Goal: Task Accomplishment & Management: Manage account settings

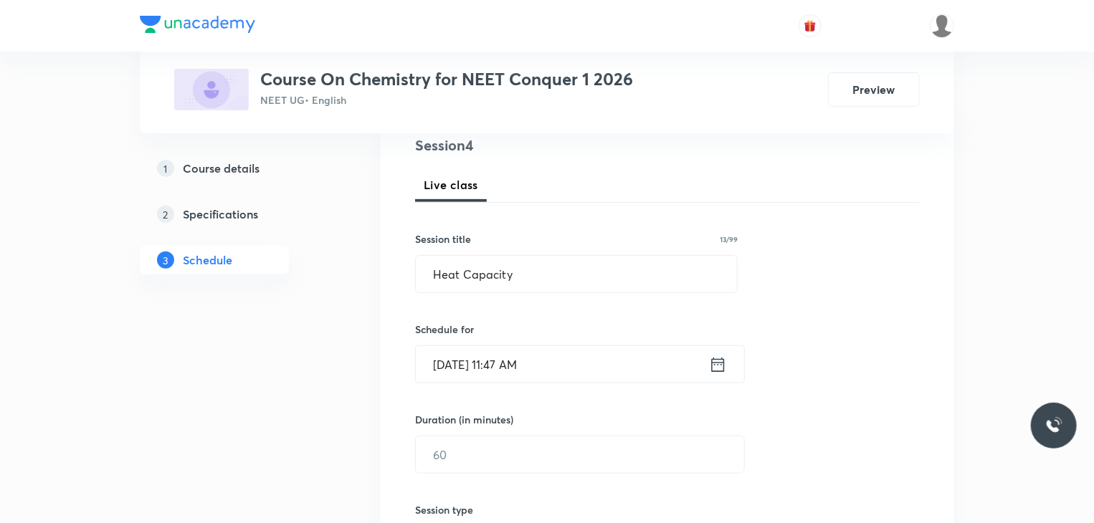
scroll to position [186, 0]
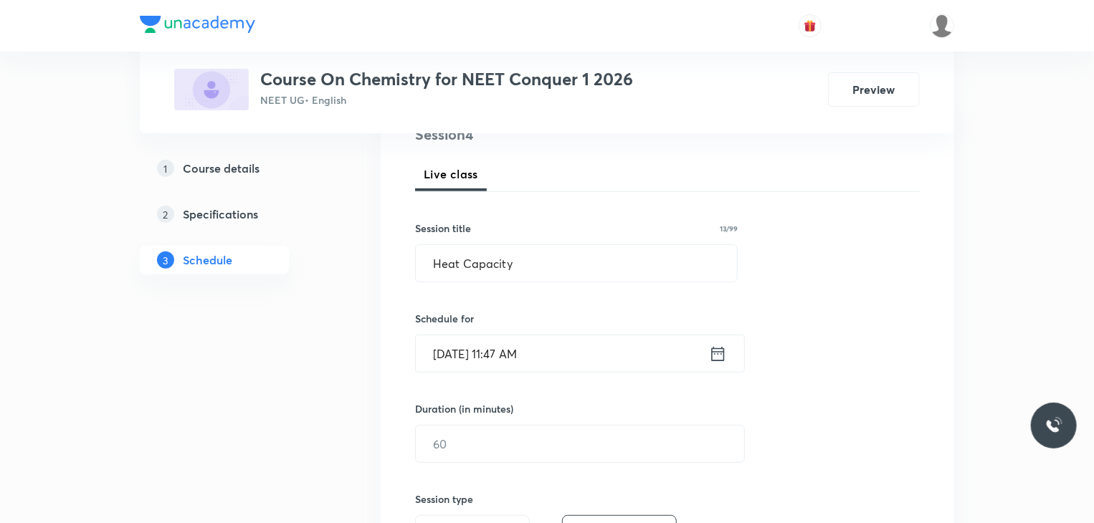
click at [720, 353] on icon at bounding box center [718, 354] width 18 height 20
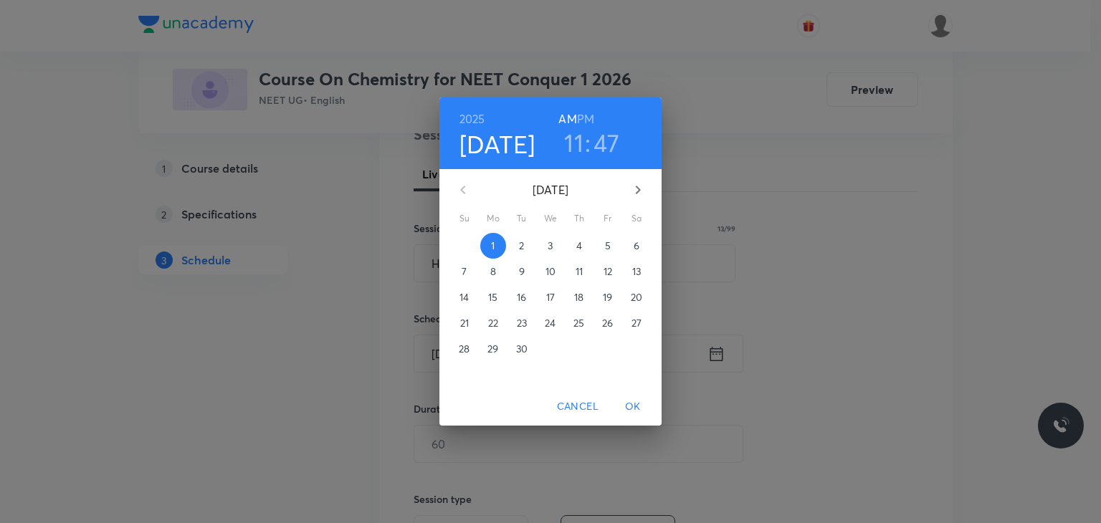
click at [579, 146] on h3 "11" at bounding box center [573, 143] width 19 height 30
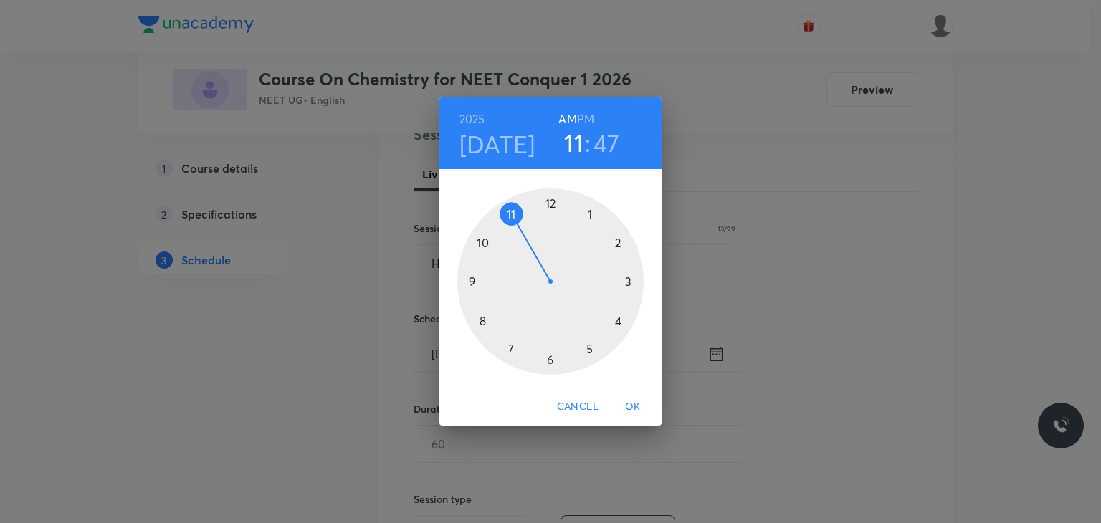
click at [550, 206] on div at bounding box center [550, 281] width 186 height 186
click at [550, 205] on div at bounding box center [550, 281] width 186 height 186
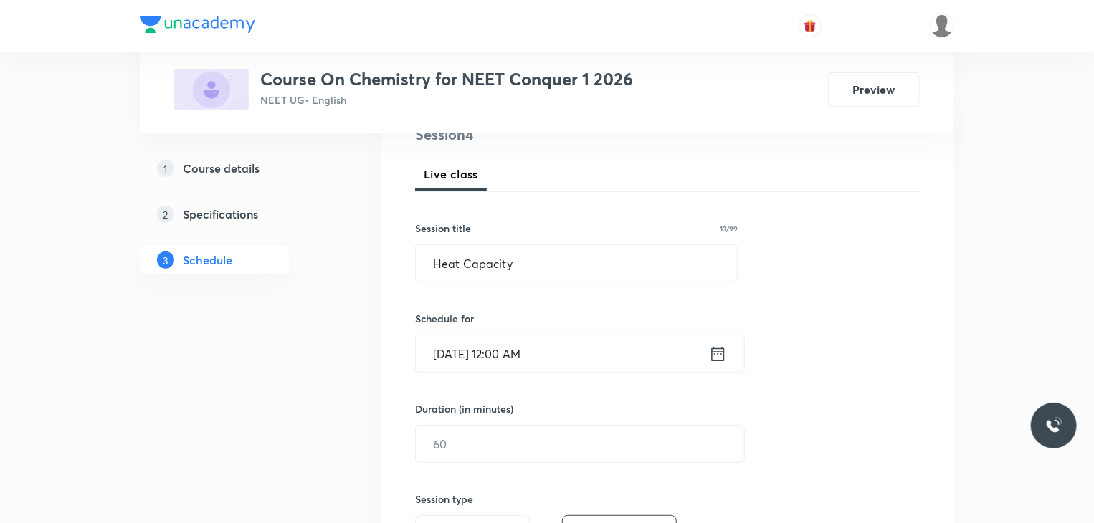
click at [713, 353] on icon at bounding box center [718, 354] width 18 height 20
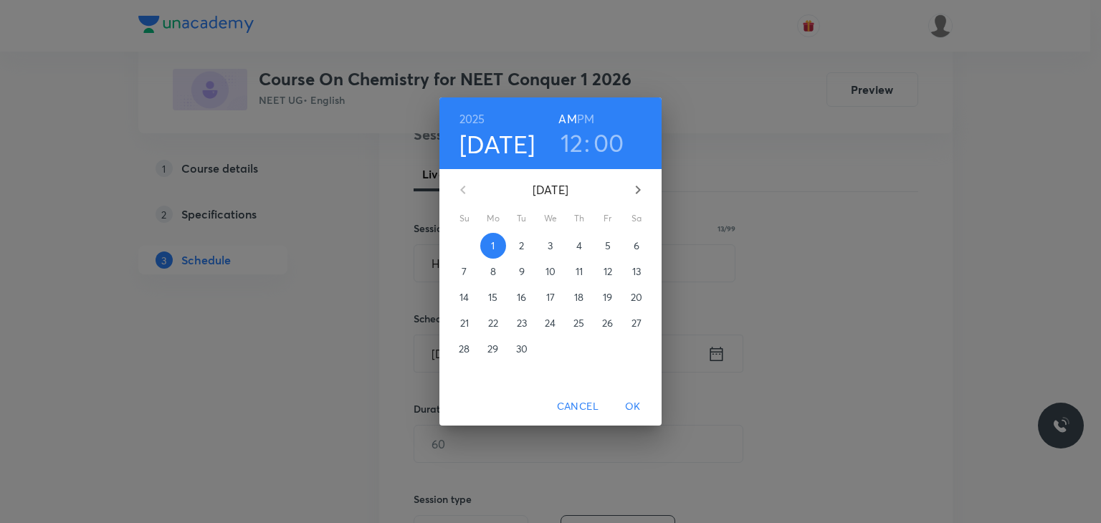
click at [612, 145] on h3 "00" at bounding box center [608, 143] width 31 height 30
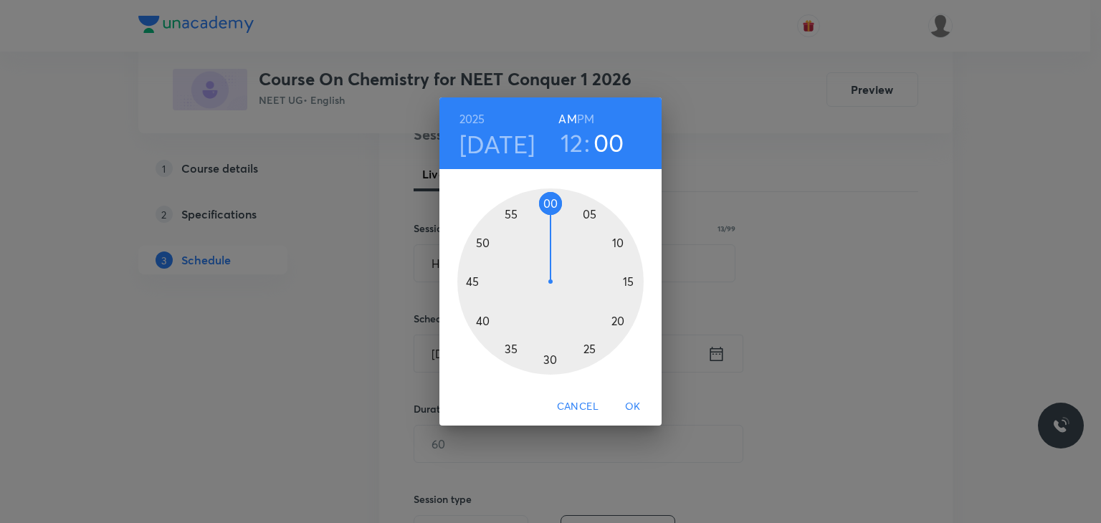
click at [588, 214] on div at bounding box center [550, 281] width 186 height 186
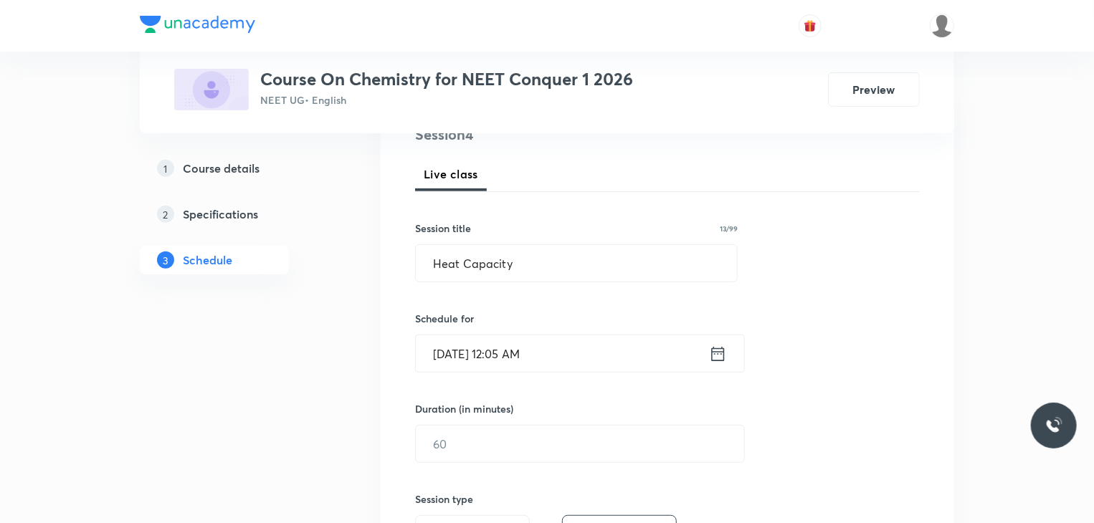
click at [716, 353] on icon at bounding box center [718, 354] width 18 height 20
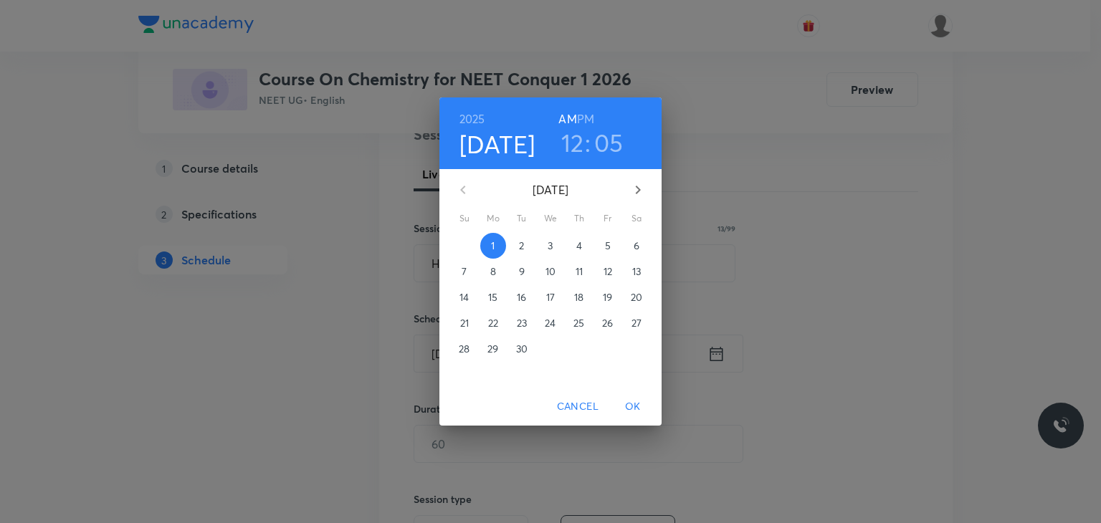
click at [580, 110] on h6 "PM" at bounding box center [585, 119] width 17 height 20
click at [636, 402] on span "OK" at bounding box center [633, 407] width 34 height 18
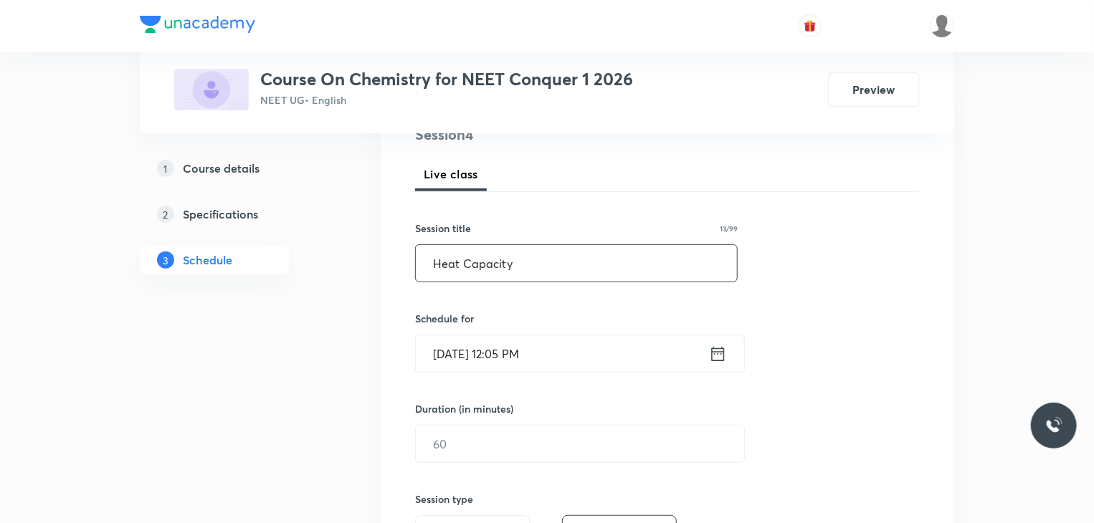
click at [517, 270] on input "Heat Capacity" at bounding box center [576, 263] width 321 height 37
type input "H"
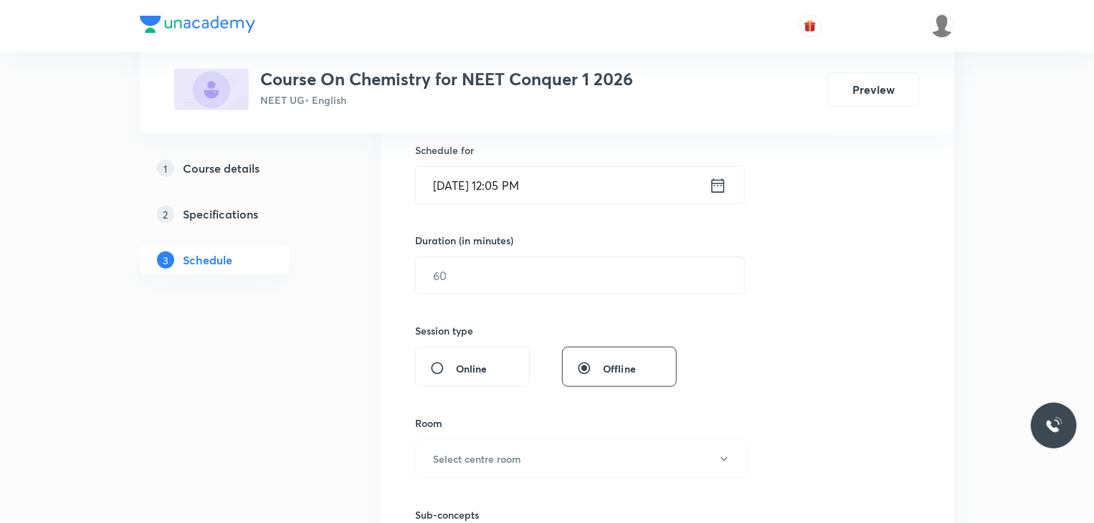
scroll to position [355, 0]
type input "Thermodynamics"
click at [475, 278] on input "text" at bounding box center [580, 275] width 328 height 37
type input "85"
click at [490, 465] on button "Select centre room" at bounding box center [581, 458] width 333 height 39
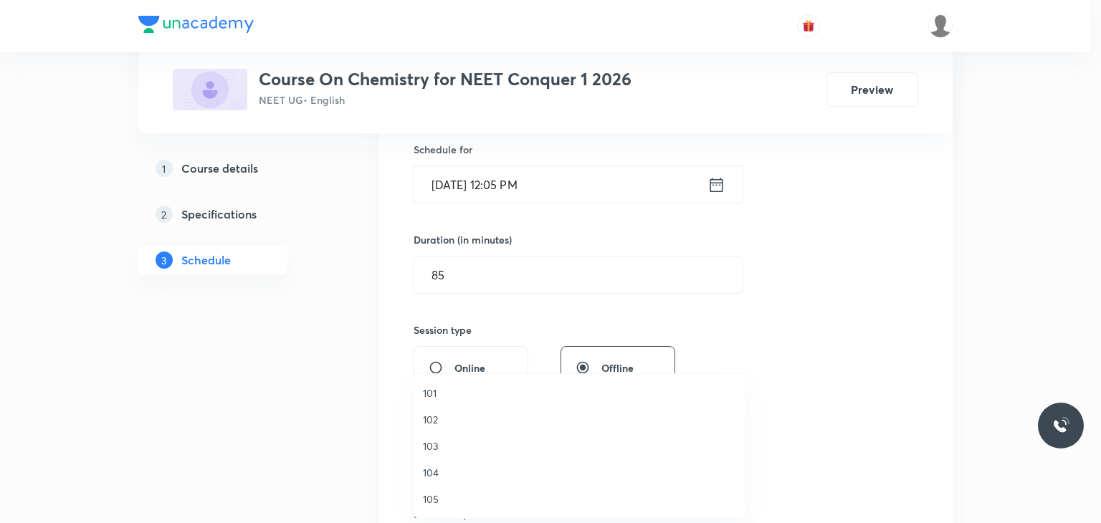
click at [450, 398] on span "101" at bounding box center [580, 393] width 314 height 15
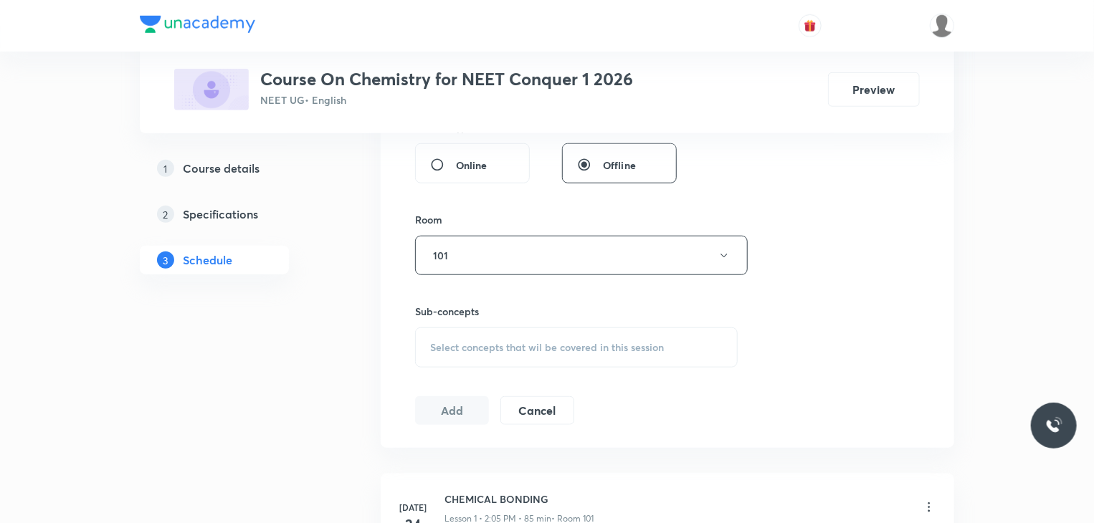
scroll to position [558, 0]
click at [482, 341] on span "Select concepts that wil be covered in this session" at bounding box center [547, 346] width 234 height 11
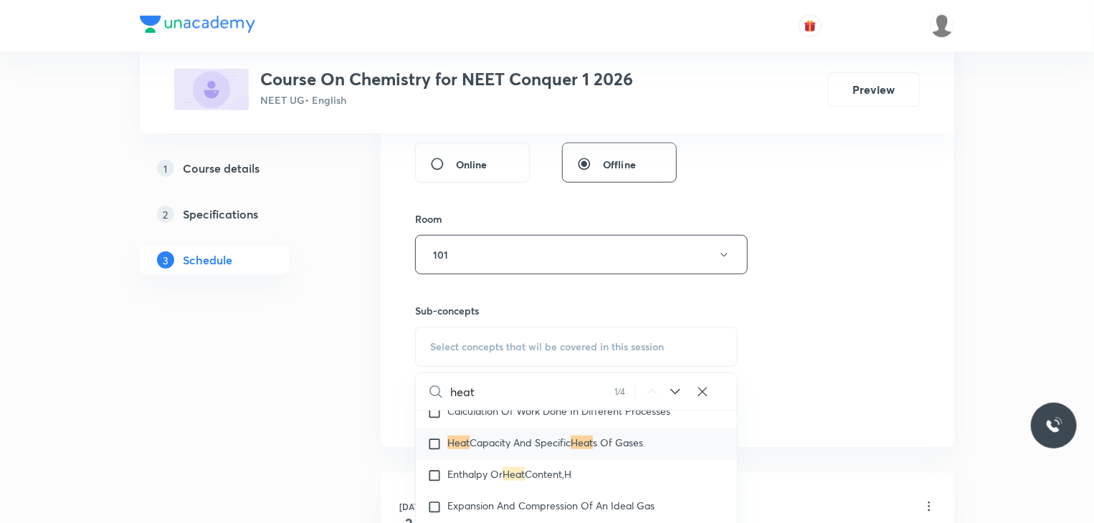
scroll to position [3472, 0]
type input "heat"
click at [428, 451] on input "checkbox" at bounding box center [437, 443] width 20 height 14
checkbox input "true"
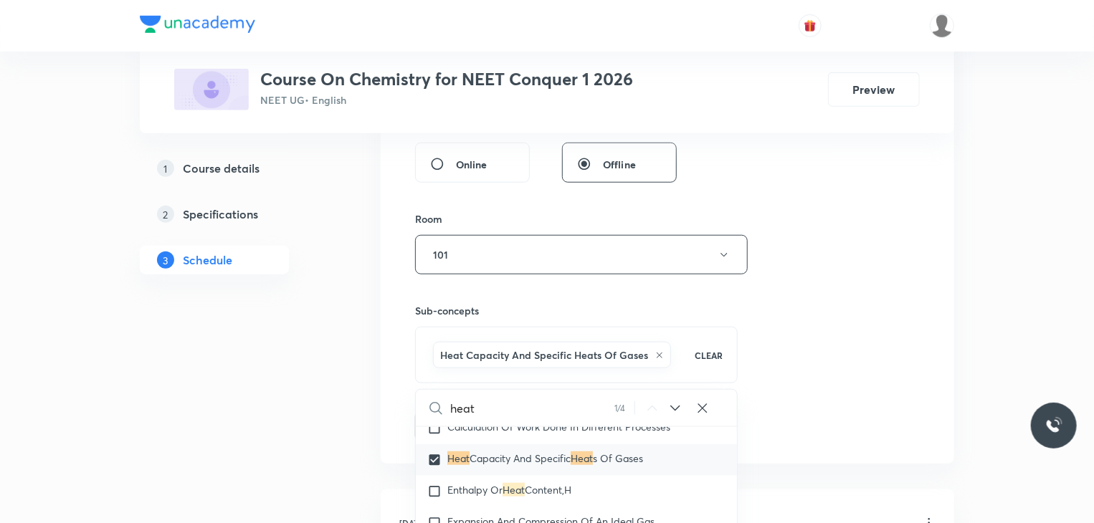
click at [258, 372] on div "1 Course details 2 Specifications 3 Schedule" at bounding box center [237, 299] width 195 height 1230
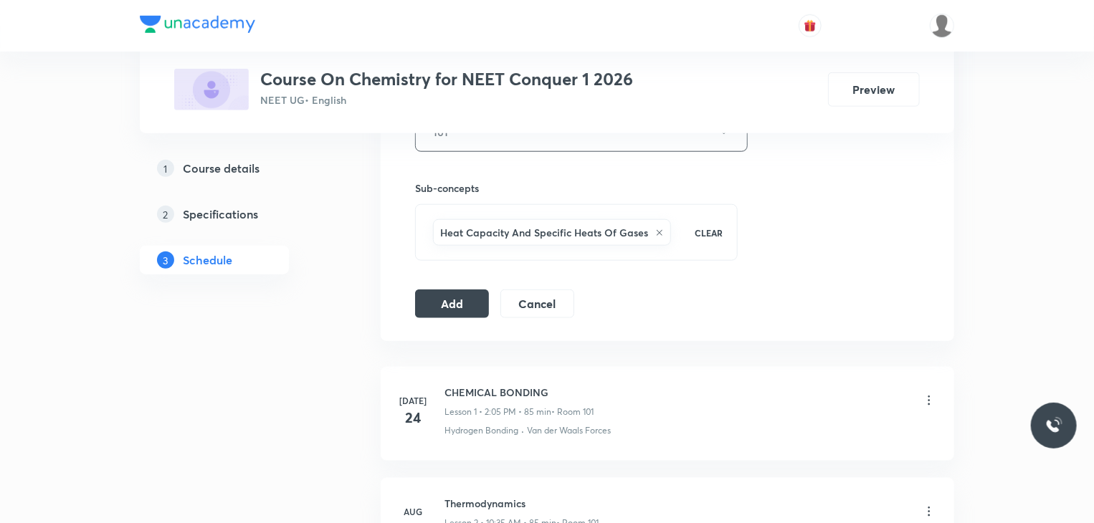
scroll to position [682, 0]
click at [419, 307] on button "Add" at bounding box center [452, 301] width 74 height 29
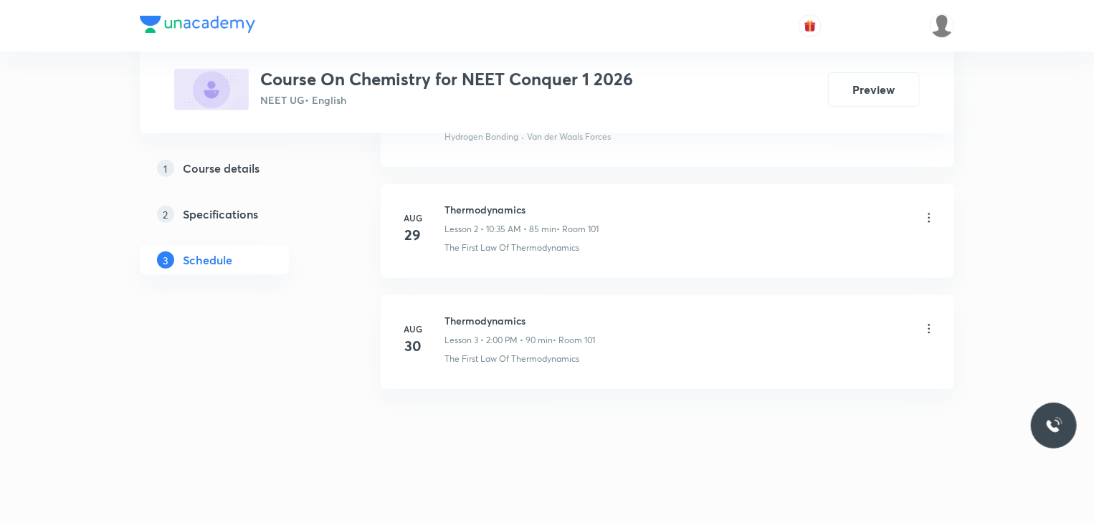
click at [496, 302] on div "Schedule 3 classes Add new session [DATE] CHEMICAL BONDING Lesson 1 • 2:05 PM •…" at bounding box center [667, 220] width 573 height 555
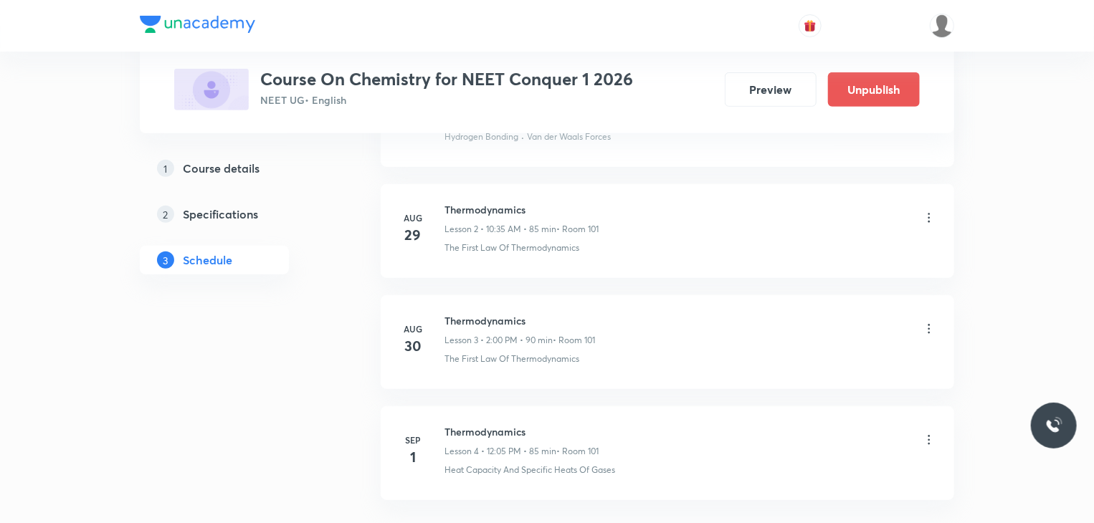
scroll to position [411, 0]
click at [264, 399] on div "1 Course details 2 Specifications 3 Schedule" at bounding box center [237, 165] width 195 height 666
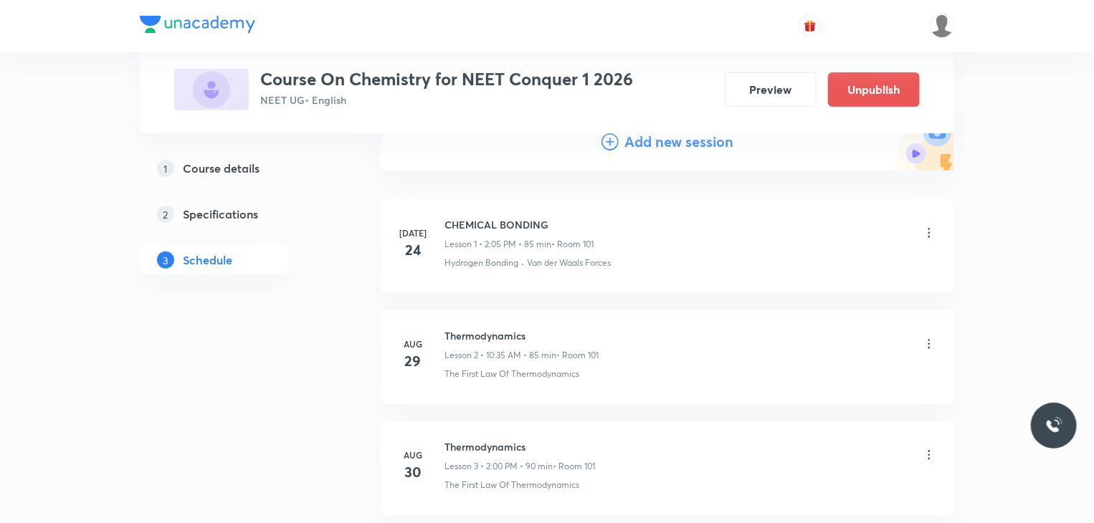
scroll to position [0, 0]
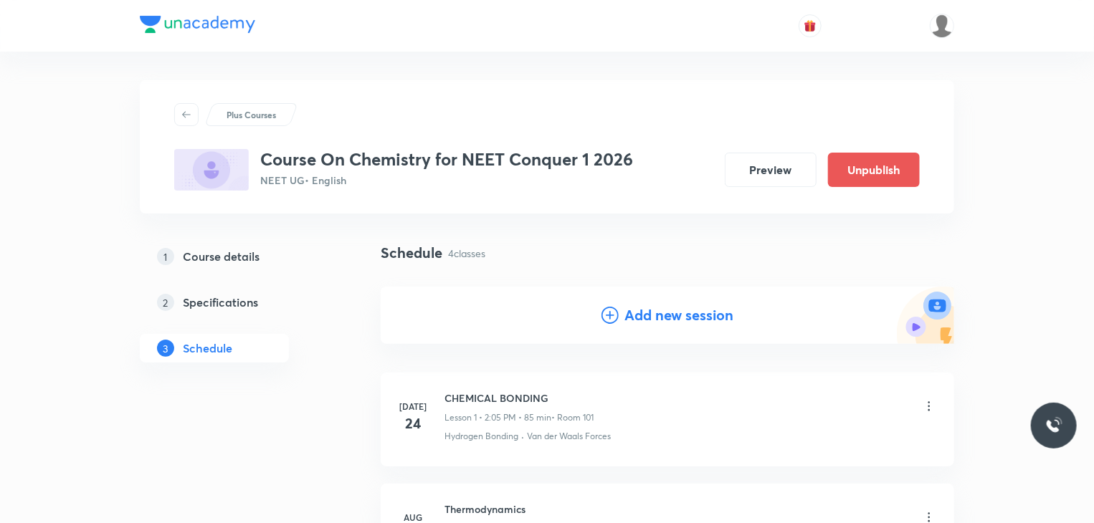
click at [748, 452] on li "[DATE] CHEMICAL BONDING Lesson 1 • 2:05 PM • 85 min • Room 101 Hydrogen Bonding…" at bounding box center [667, 420] width 573 height 94
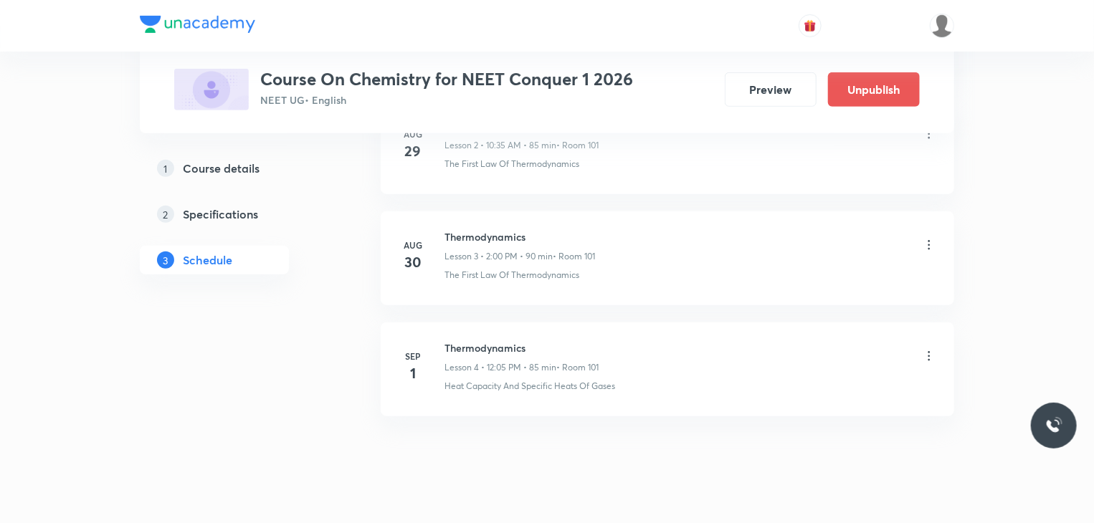
scroll to position [383, 0]
click at [682, 471] on div "Schedule 4 classes Add new session [DATE] CHEMICAL BONDING Lesson 1 • 2:05 PM •…" at bounding box center [667, 193] width 573 height 666
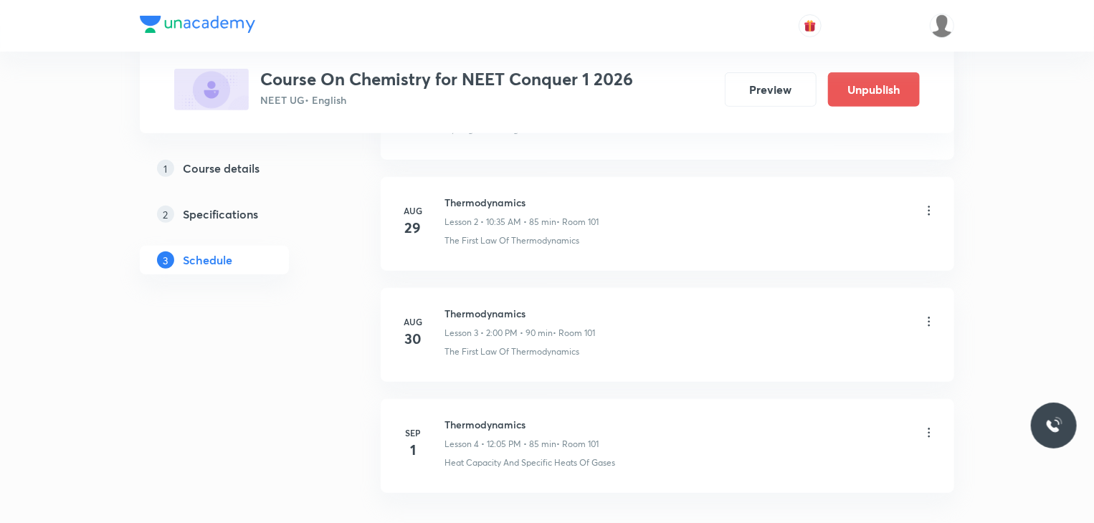
scroll to position [306, 0]
click at [634, 457] on div "Heat Capacity And Specific Heats Of Gases" at bounding box center [690, 463] width 492 height 13
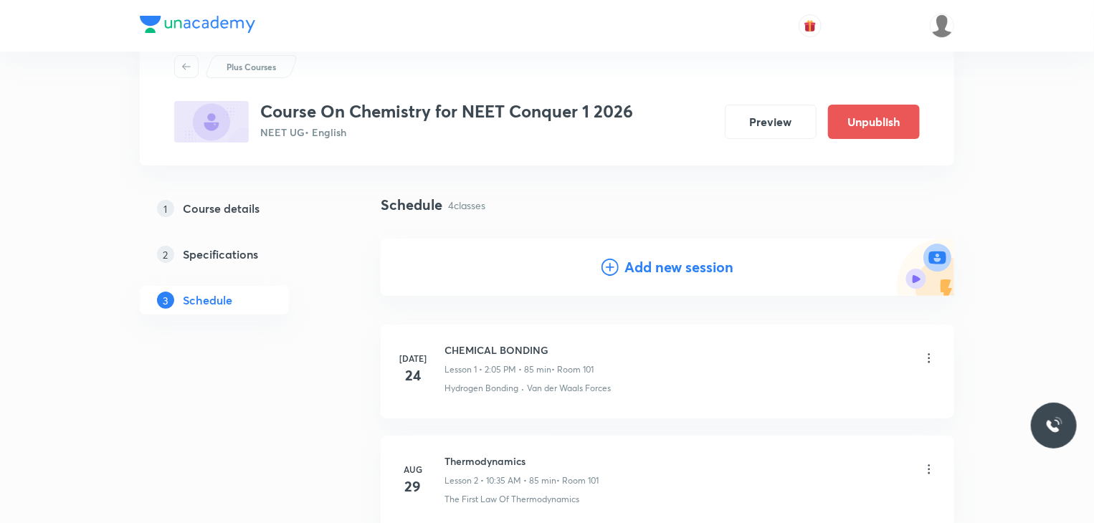
scroll to position [49, 0]
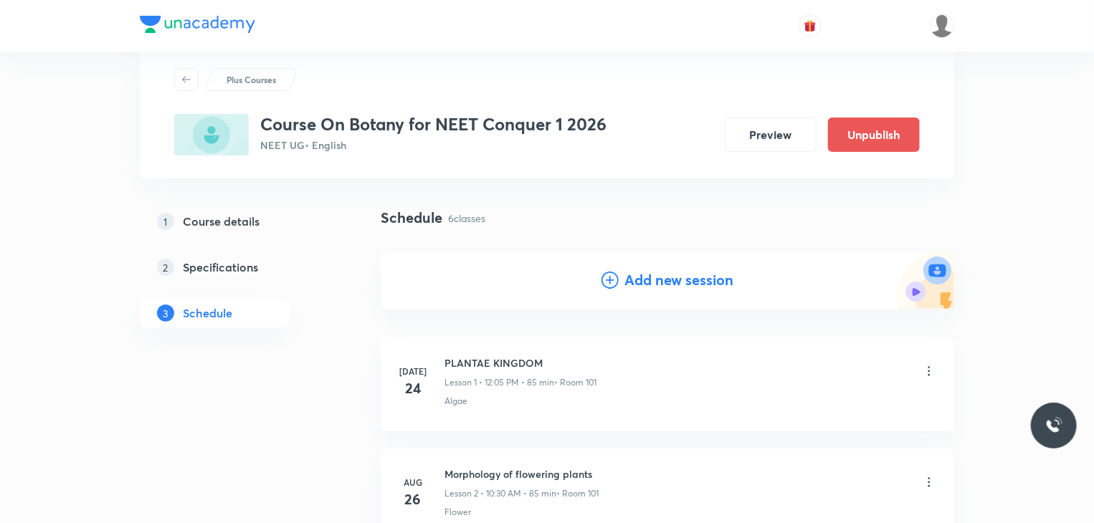
scroll to position [29, 0]
